Goal: Information Seeking & Learning: Check status

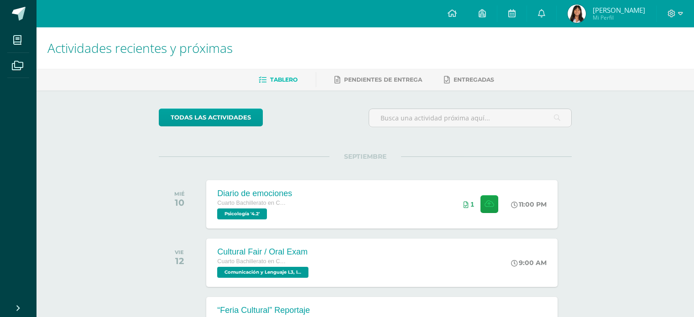
scroll to position [138, 0]
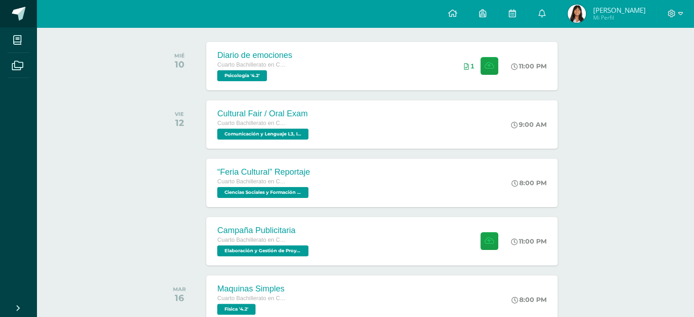
click at [29, 16] on span at bounding box center [50, 14] width 43 height 19
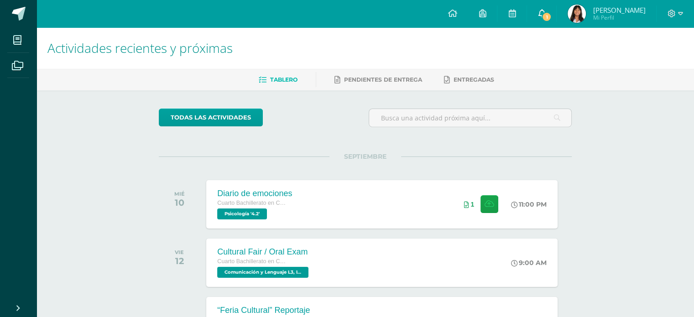
click at [552, 15] on span "1" at bounding box center [547, 17] width 10 height 10
click at [621, 6] on span "[PERSON_NAME]" at bounding box center [619, 9] width 52 height 9
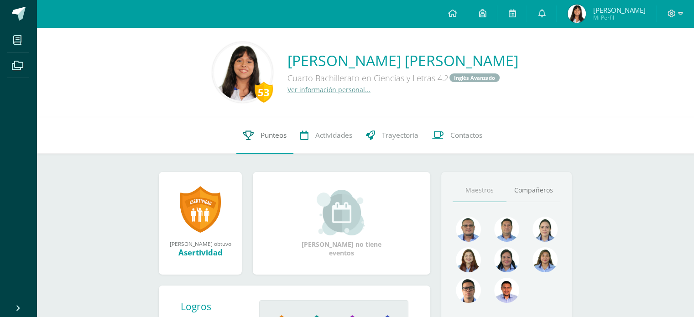
click at [257, 138] on link "Punteos" at bounding box center [264, 135] width 57 height 37
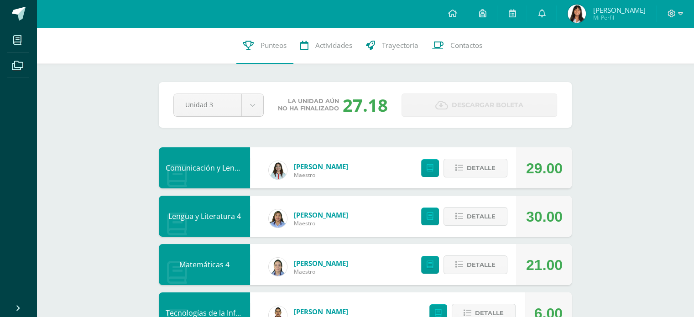
click at [611, 45] on div "103 [PERSON_NAME] 22115 Punteos Actividades Trayectoria Contactos" at bounding box center [366, 45] width 658 height 37
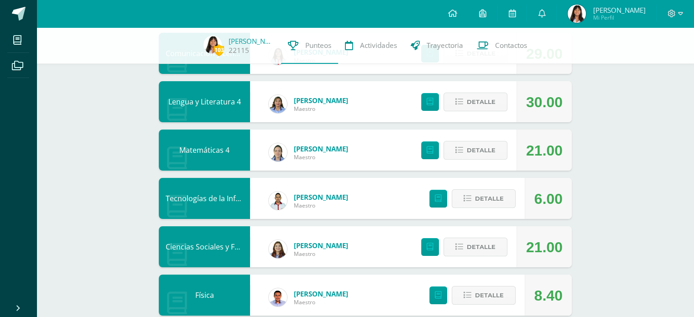
scroll to position [112, 0]
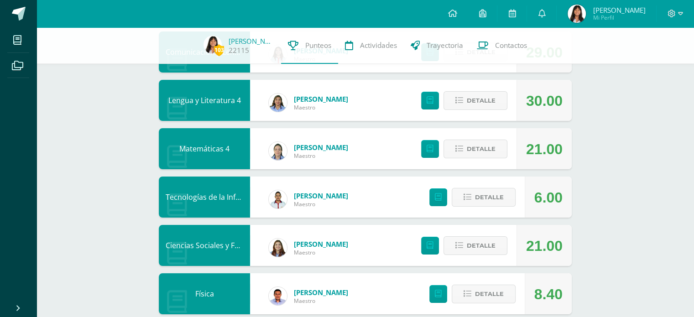
click at [624, 11] on span "[PERSON_NAME]" at bounding box center [619, 9] width 52 height 9
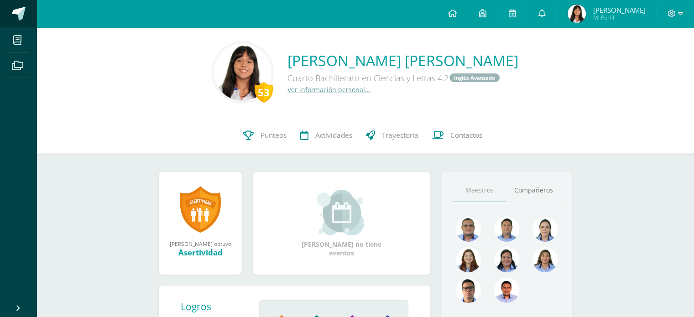
click at [22, 0] on link at bounding box center [18, 13] width 37 height 27
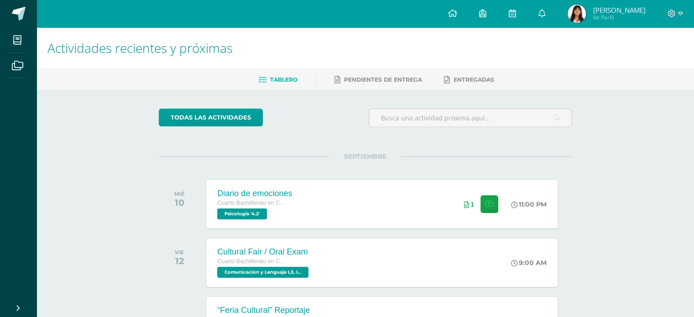
click at [68, 197] on div "Actividades recientes y próximas Tablero Pendientes de entrega Entregadas todas…" at bounding box center [366, 302] width 658 height 551
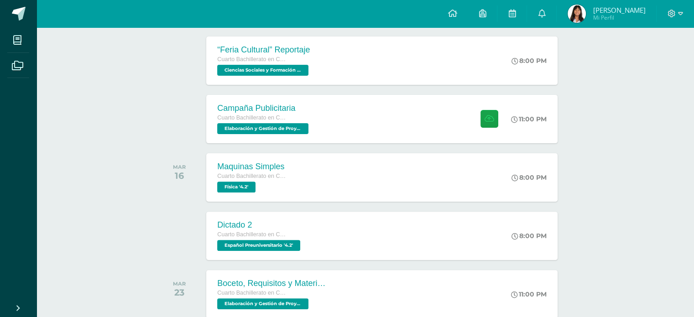
click at [173, 117] on div at bounding box center [182, 119] width 46 height 48
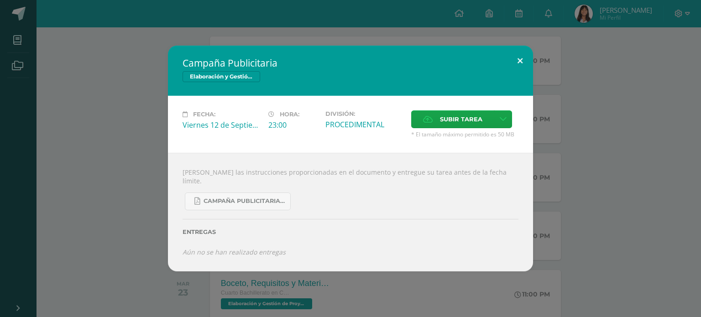
click at [523, 60] on button at bounding box center [520, 61] width 26 height 31
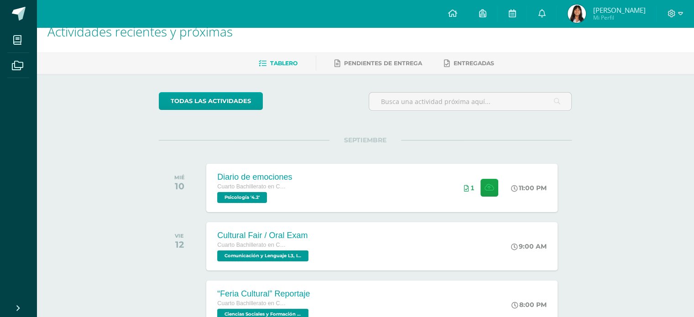
scroll to position [0, 0]
